Goal: Information Seeking & Learning: Understand process/instructions

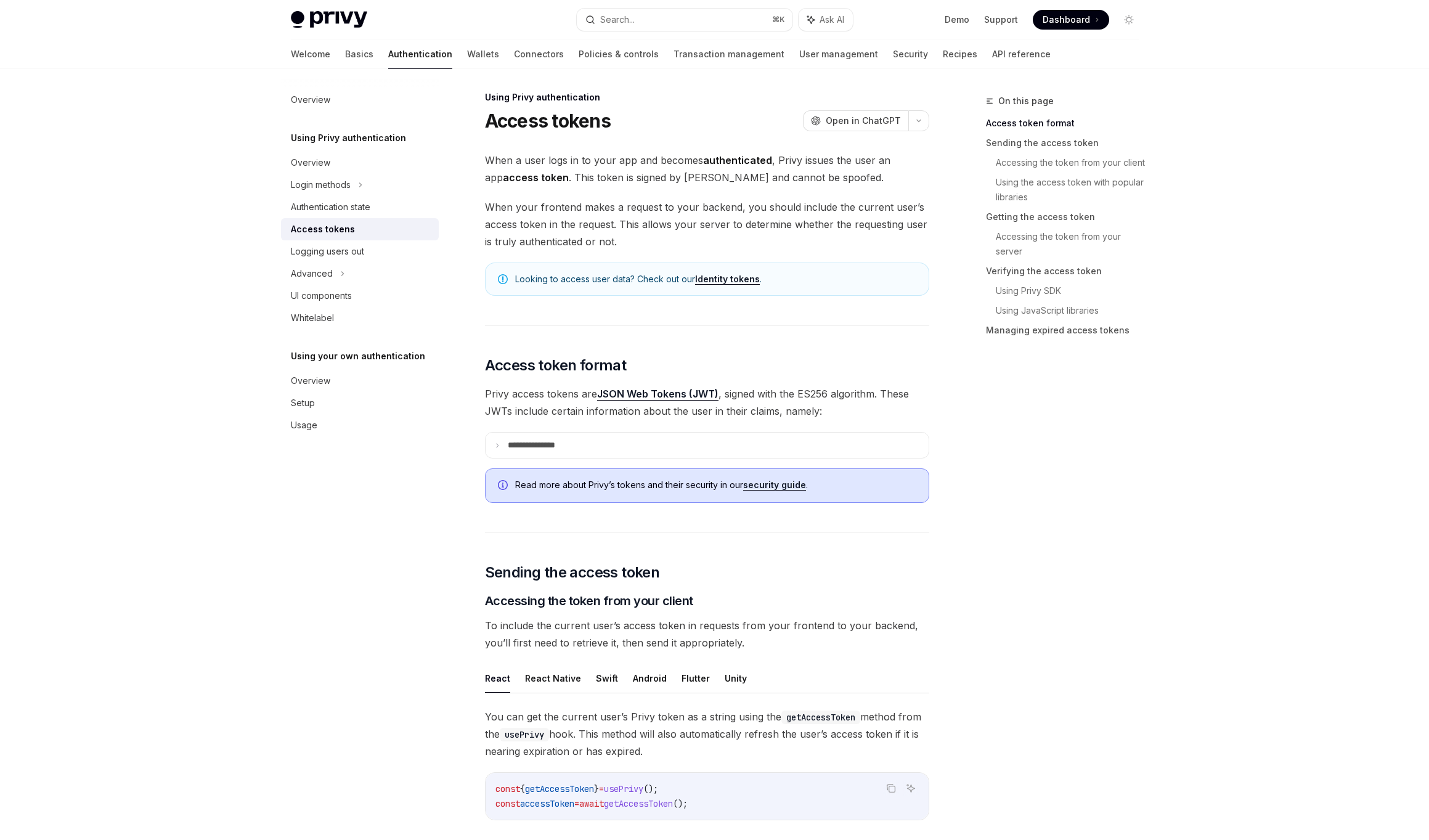
scroll to position [4, 0]
click at [538, 439] on p "**********" at bounding box center [541, 444] width 67 height 11
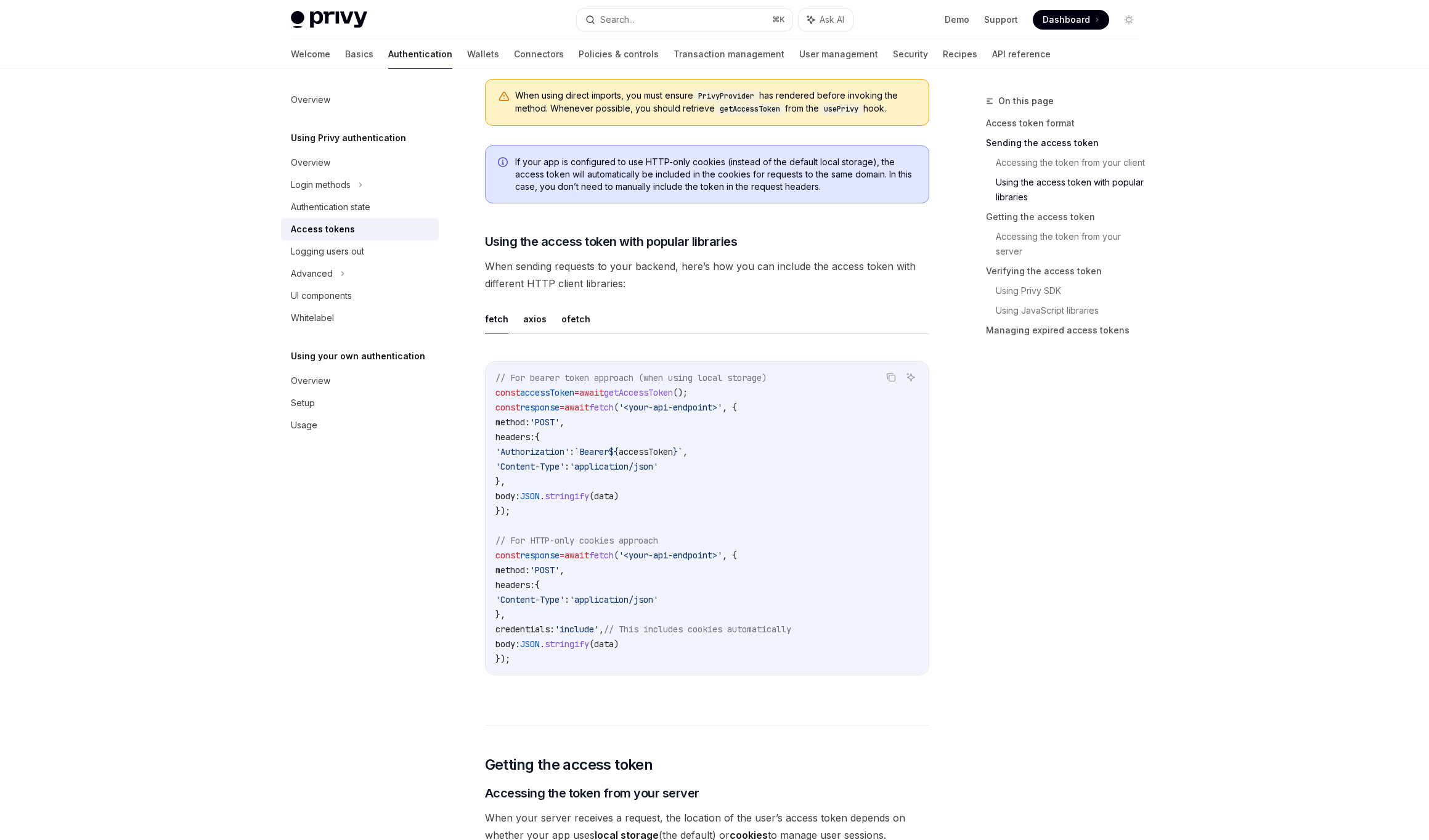
scroll to position [1309, 0]
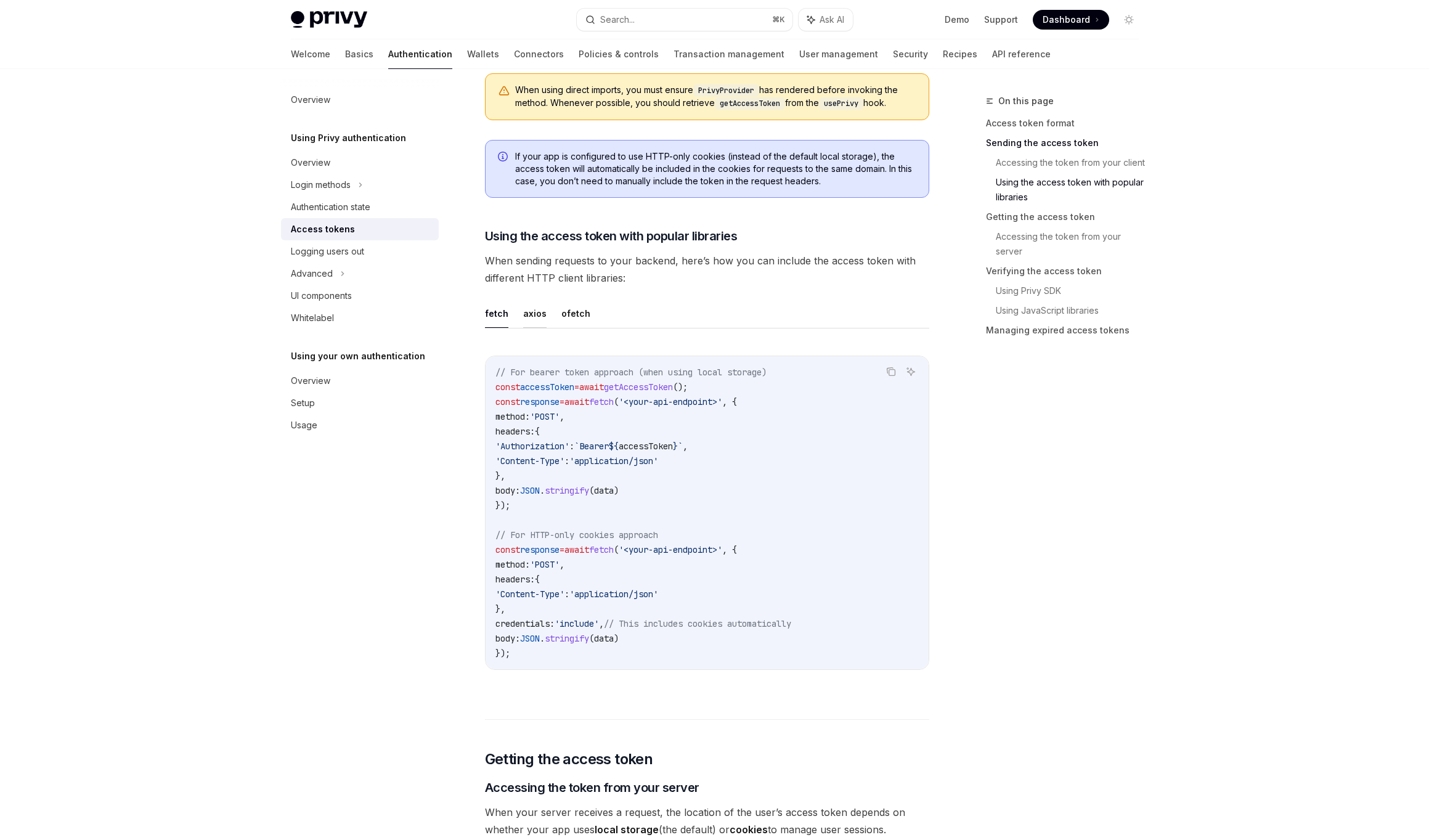
click at [533, 313] on button "axios" at bounding box center [534, 313] width 23 height 29
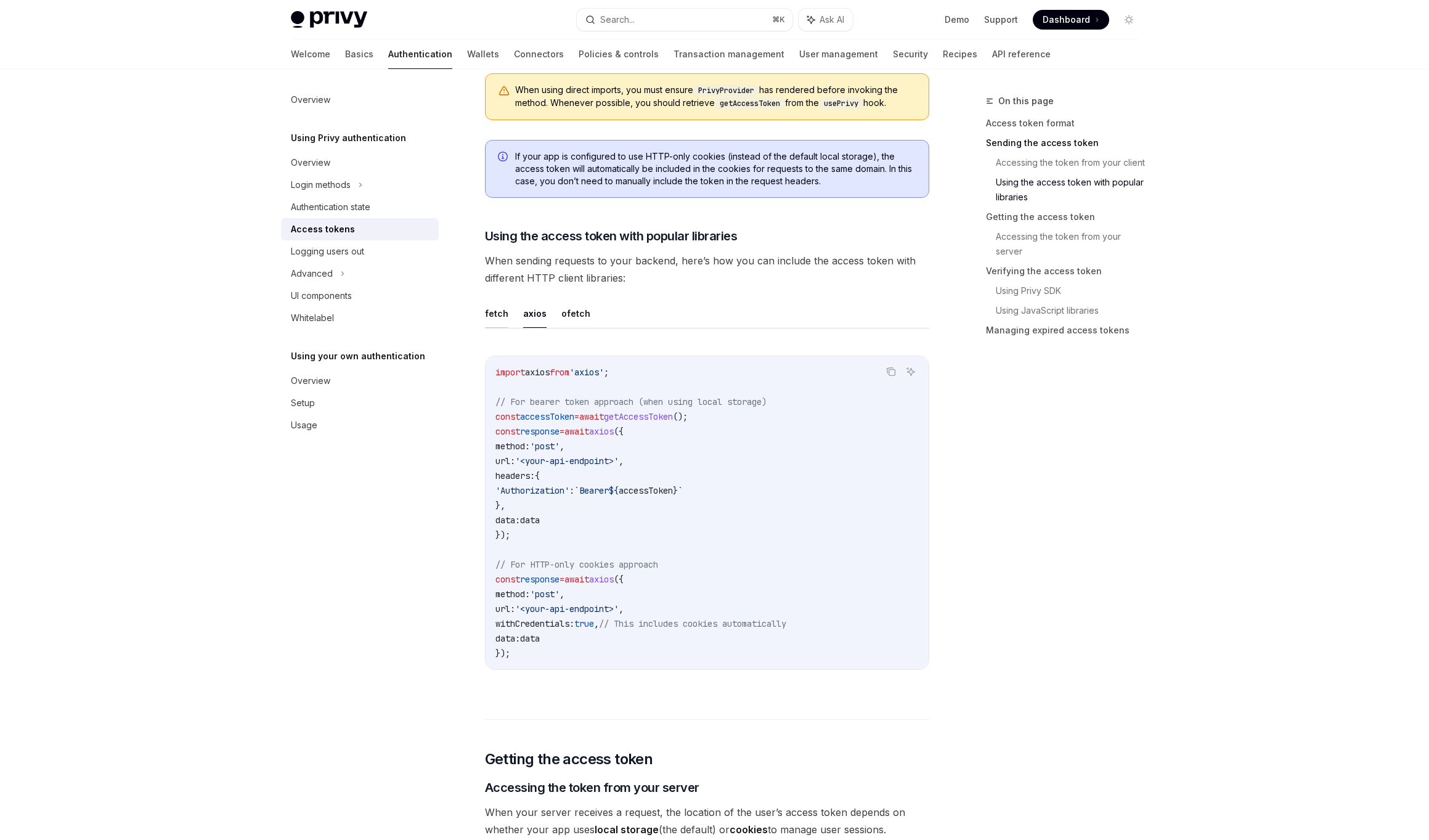
click at [496, 314] on button "fetch" at bounding box center [496, 313] width 23 height 29
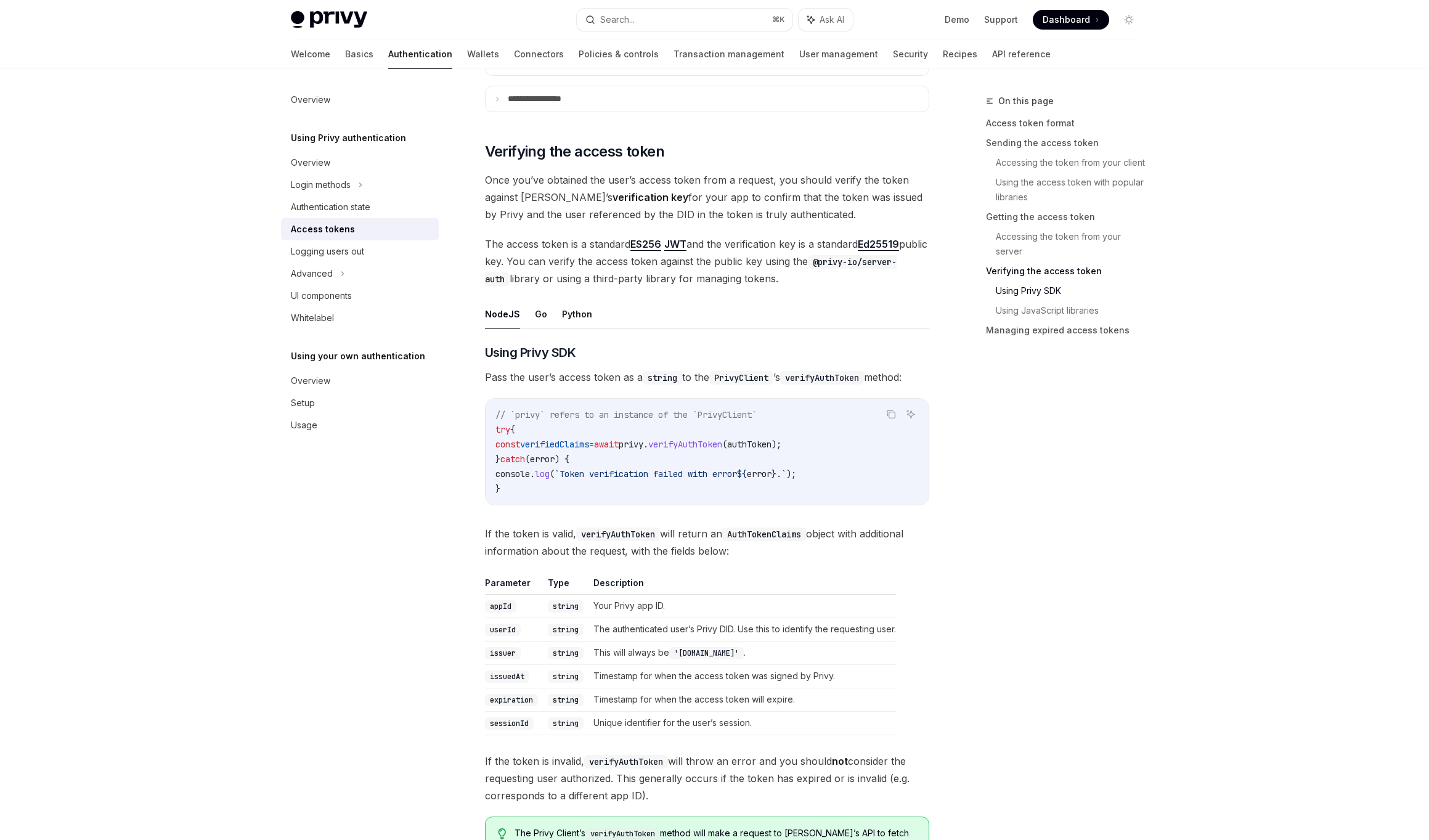
scroll to position [2106, 0]
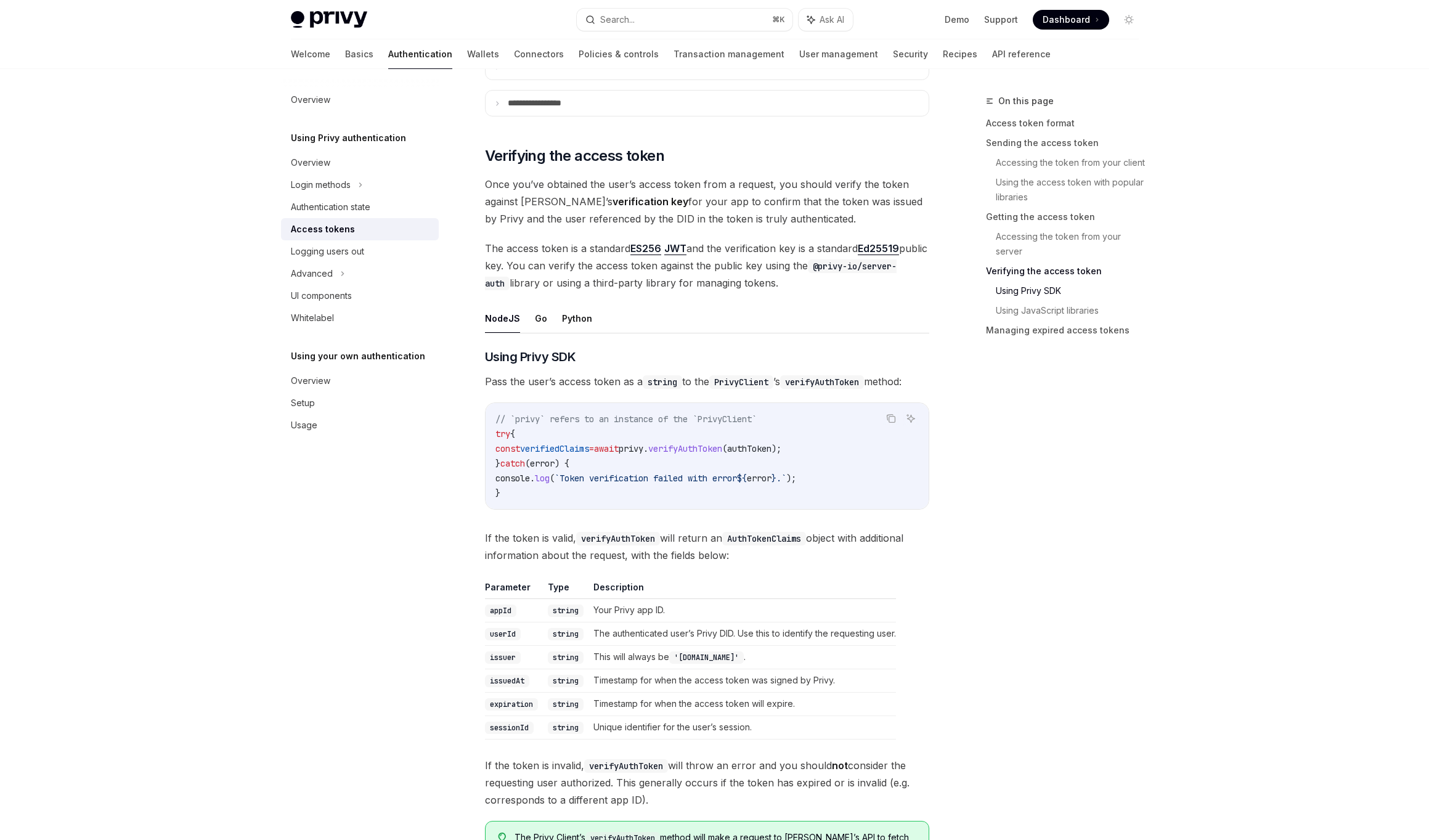
click at [549, 318] on ul "NodeJS Go Python" at bounding box center [707, 319] width 444 height 30
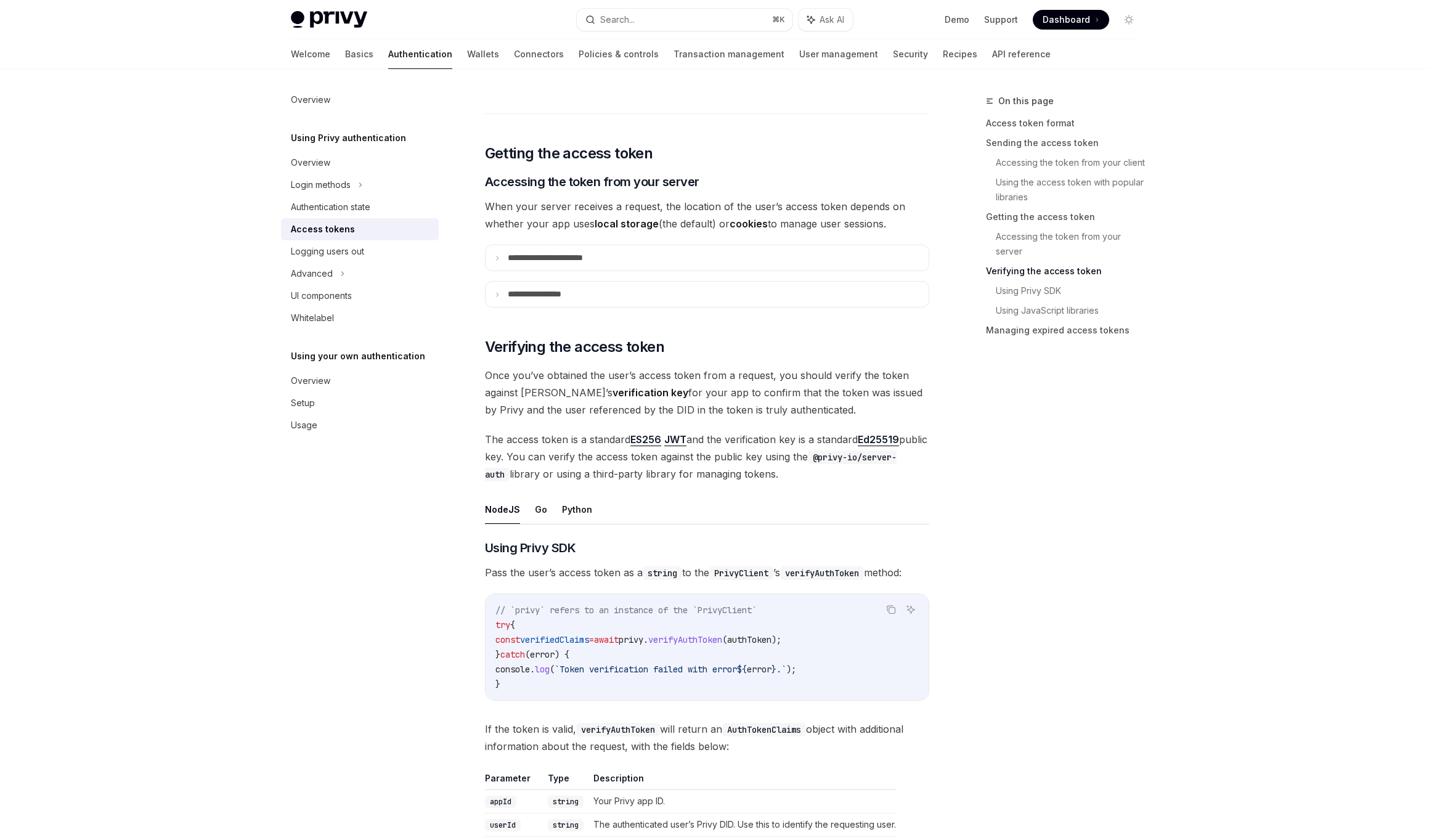
scroll to position [1945, 0]
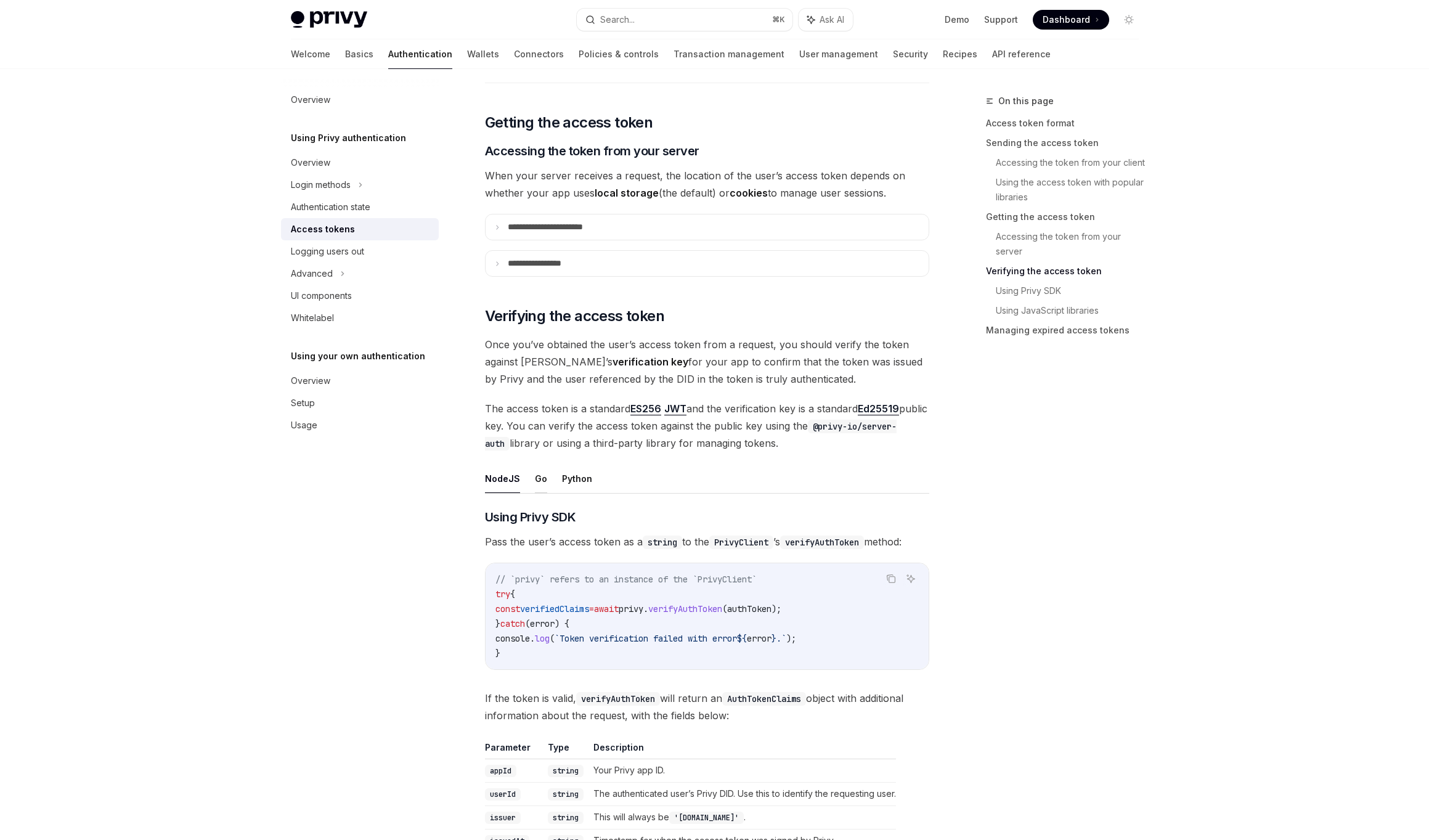
click at [537, 479] on button "Go" at bounding box center [540, 478] width 12 height 29
type textarea "*"
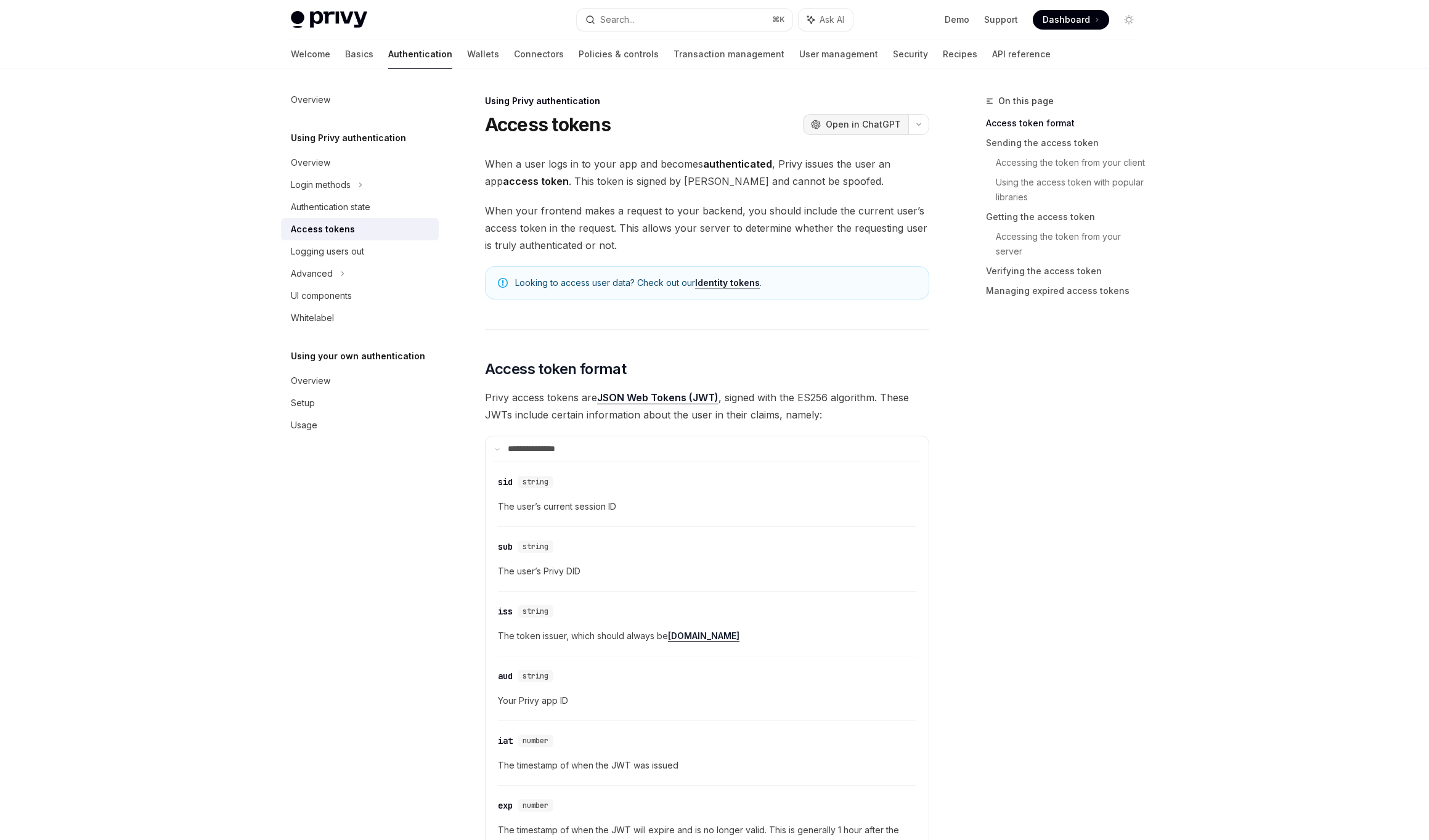
click at [860, 128] on span "Open in ChatGPT" at bounding box center [862, 124] width 75 height 12
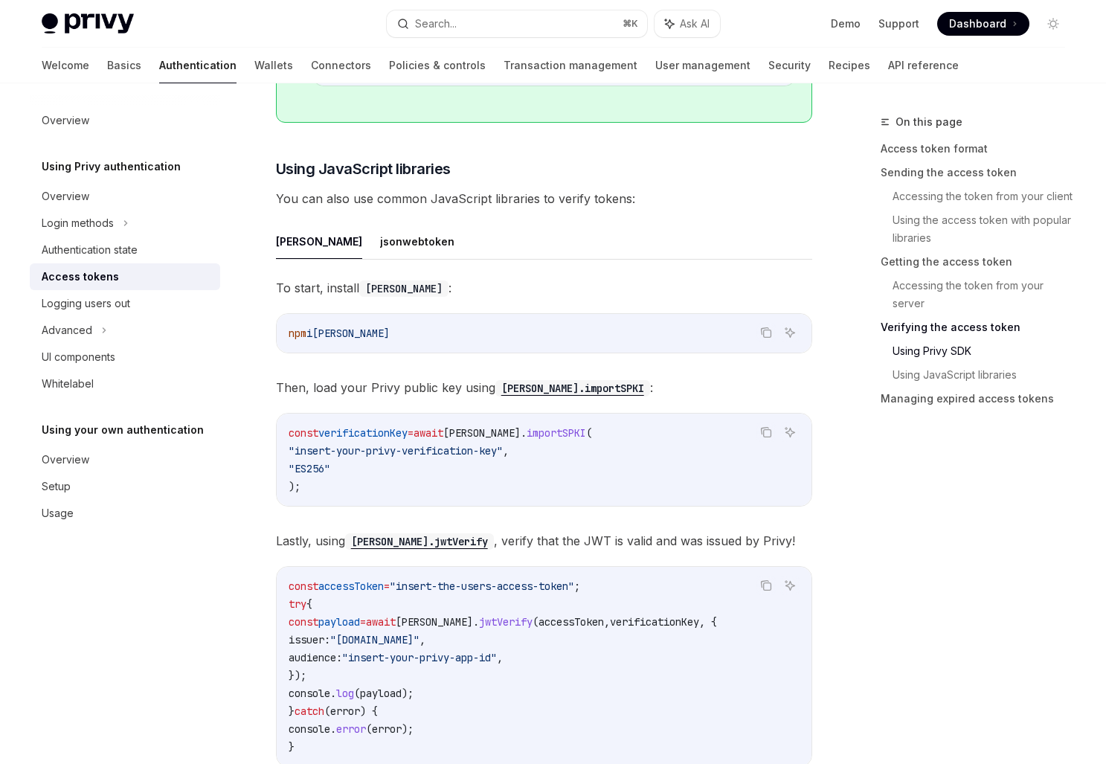
scroll to position [3140, 0]
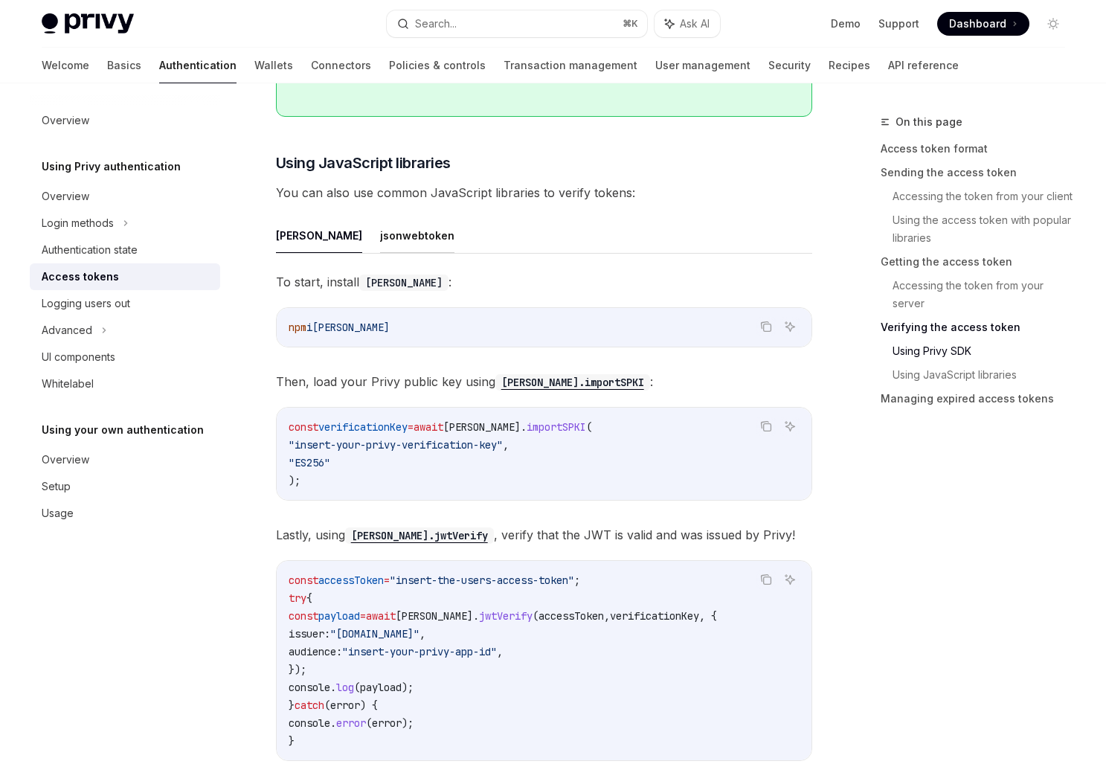
click at [380, 230] on button "jsonwebtoken" at bounding box center [417, 235] width 74 height 35
type textarea "*"
